Goal: Task Accomplishment & Management: Use online tool/utility

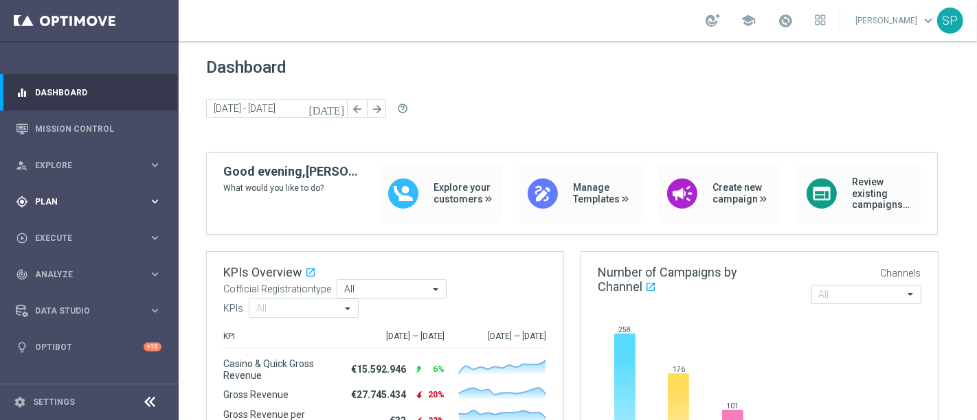
click at [150, 196] on icon "keyboard_arrow_right" at bounding box center [154, 201] width 13 height 13
click at [51, 287] on link "Streams" at bounding box center [89, 291] width 107 height 11
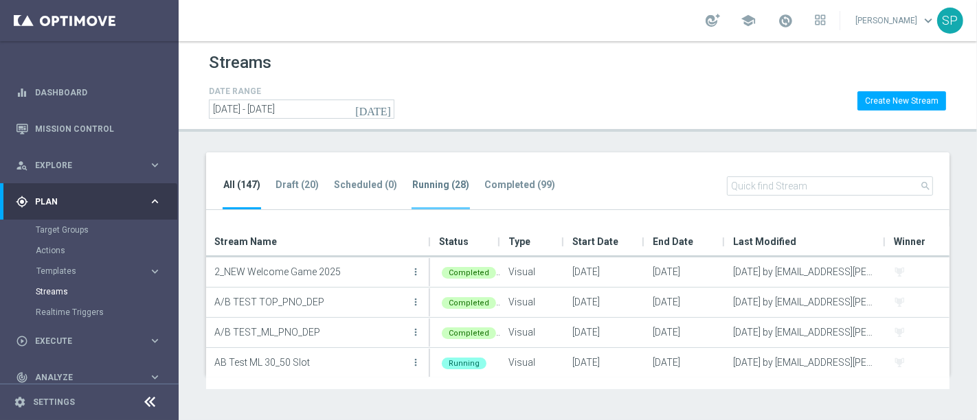
click at [425, 183] on tab-header "Running (28)" at bounding box center [440, 185] width 57 height 12
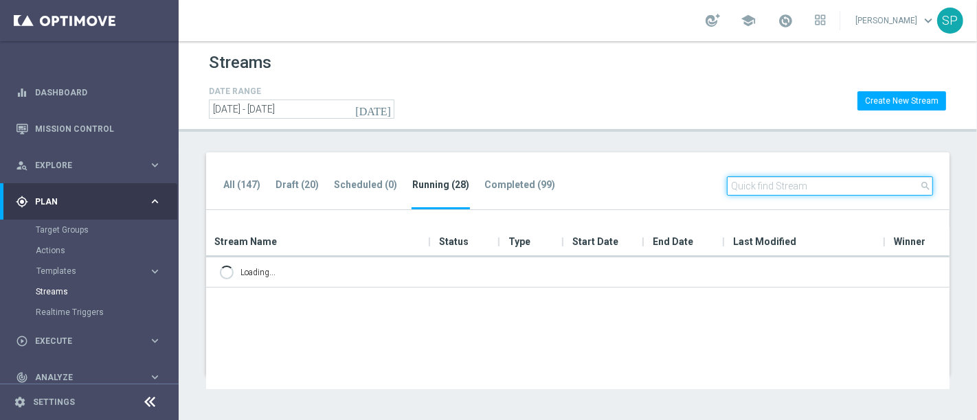
click at [791, 185] on input "text" at bounding box center [830, 186] width 206 height 19
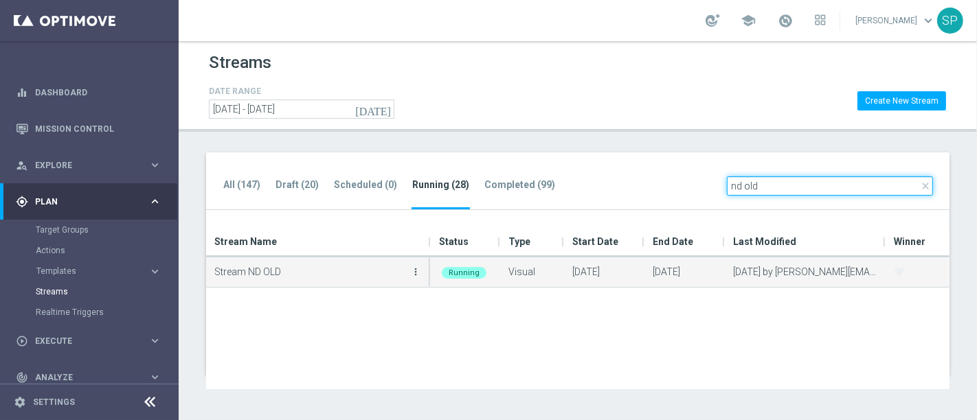
type input "nd old"
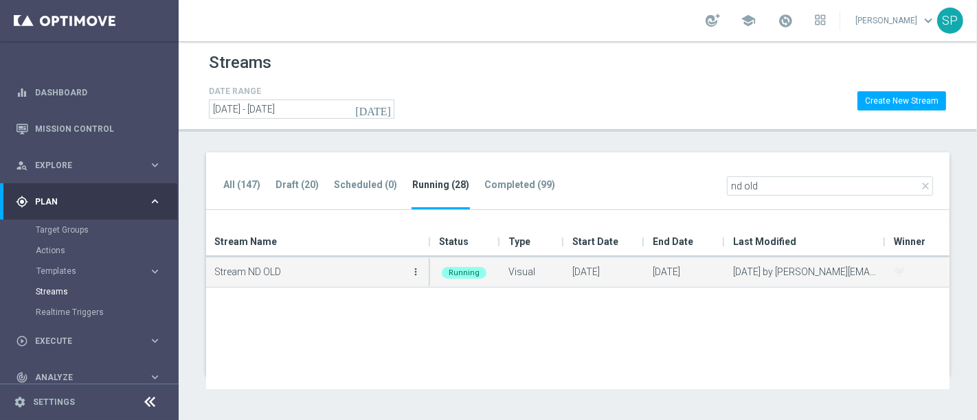
click at [411, 267] on icon "more_vert" at bounding box center [415, 271] width 11 height 11
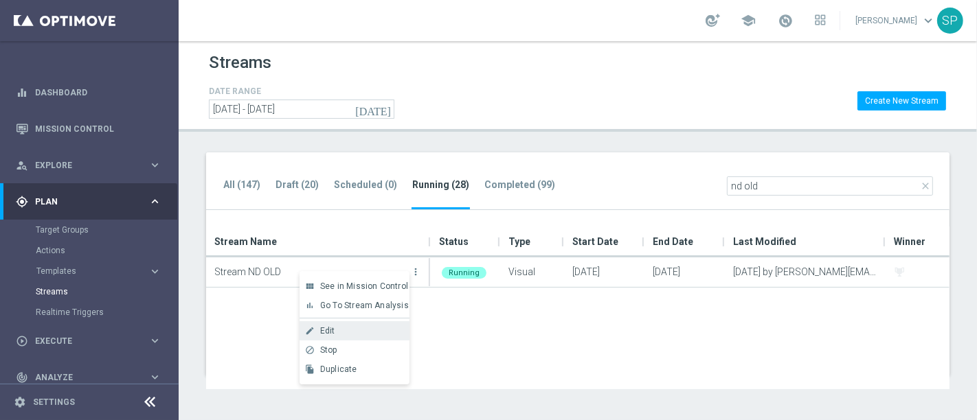
click at [376, 328] on div "Edit" at bounding box center [361, 331] width 83 height 10
